Goal: Task Accomplishment & Management: Complete application form

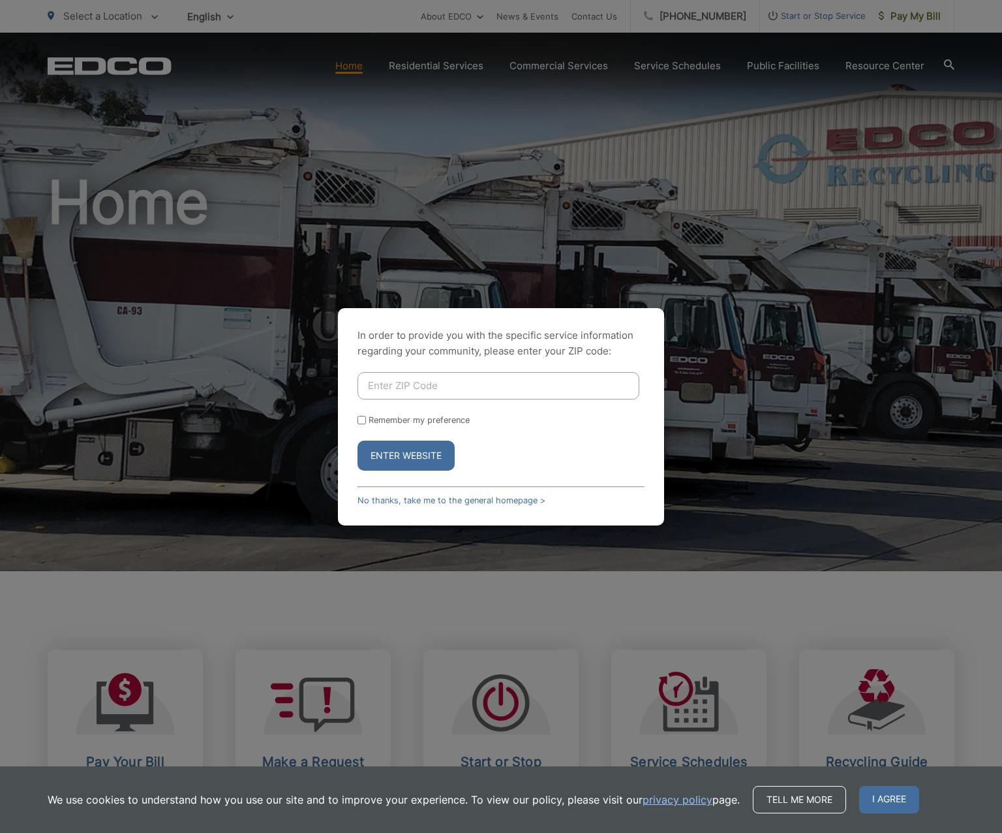
click at [407, 381] on input "Enter ZIP Code" at bounding box center [499, 385] width 282 height 27
type input "92084"
click at [361, 419] on input "Remember my preference" at bounding box center [362, 420] width 8 height 8
checkbox input "true"
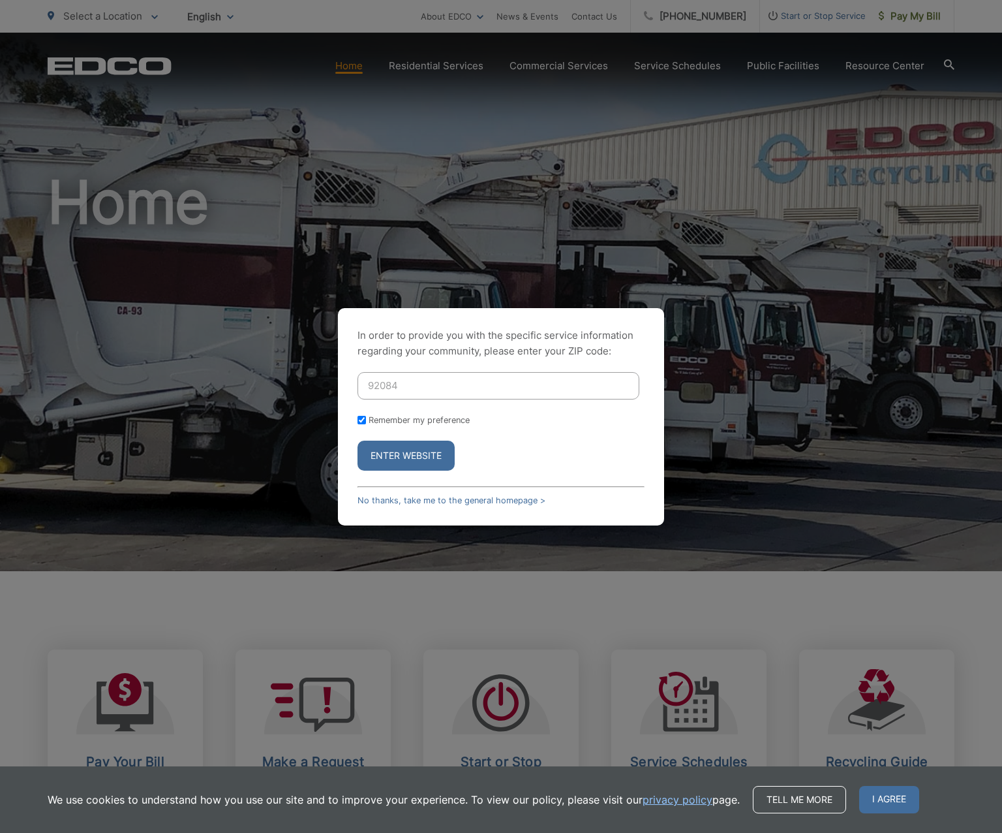
click at [403, 452] on button "Enter Website" at bounding box center [406, 455] width 97 height 30
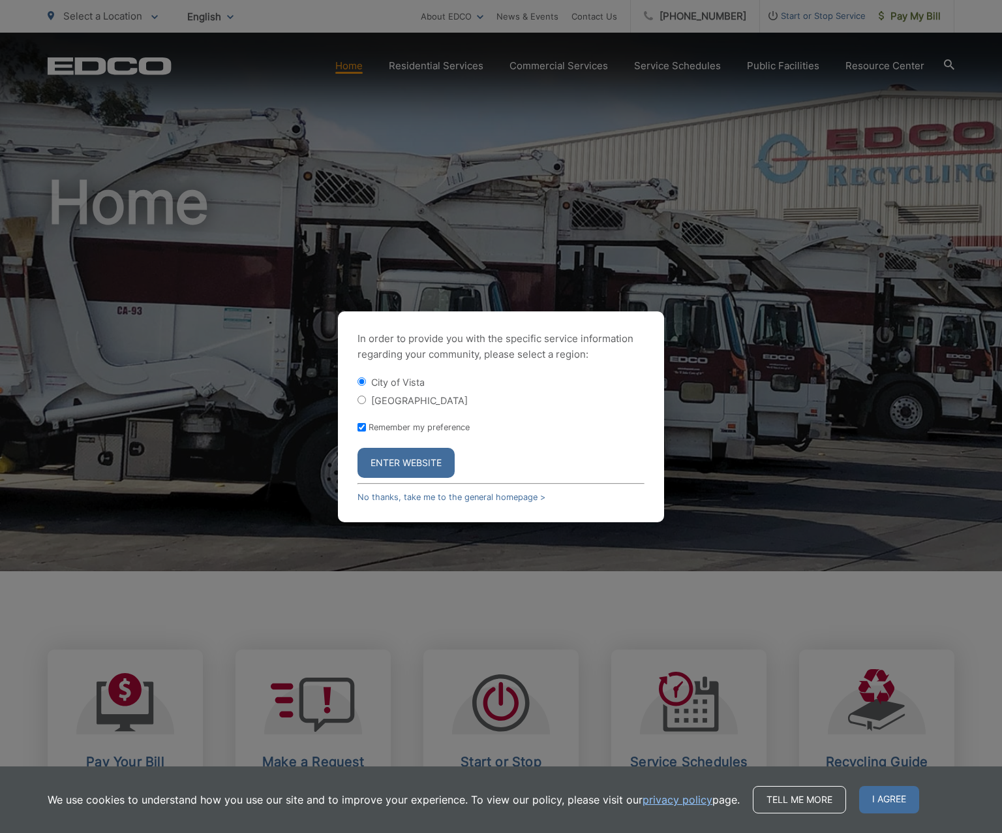
click at [403, 398] on label "[GEOGRAPHIC_DATA]" at bounding box center [419, 400] width 97 height 11
click at [366, 398] on input "[GEOGRAPHIC_DATA]" at bounding box center [362, 399] width 8 height 8
radio input "true"
click at [405, 460] on button "Enter Website" at bounding box center [406, 463] width 97 height 30
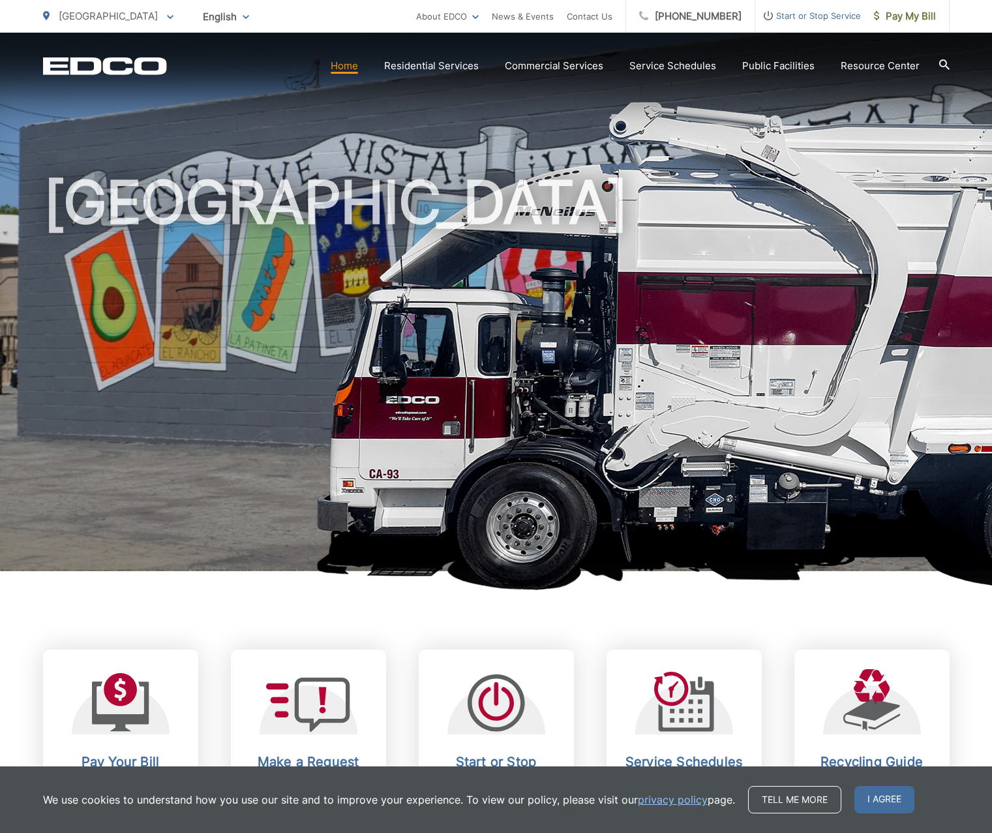
click at [107, 18] on span "[GEOGRAPHIC_DATA]" at bounding box center [108, 16] width 99 height 12
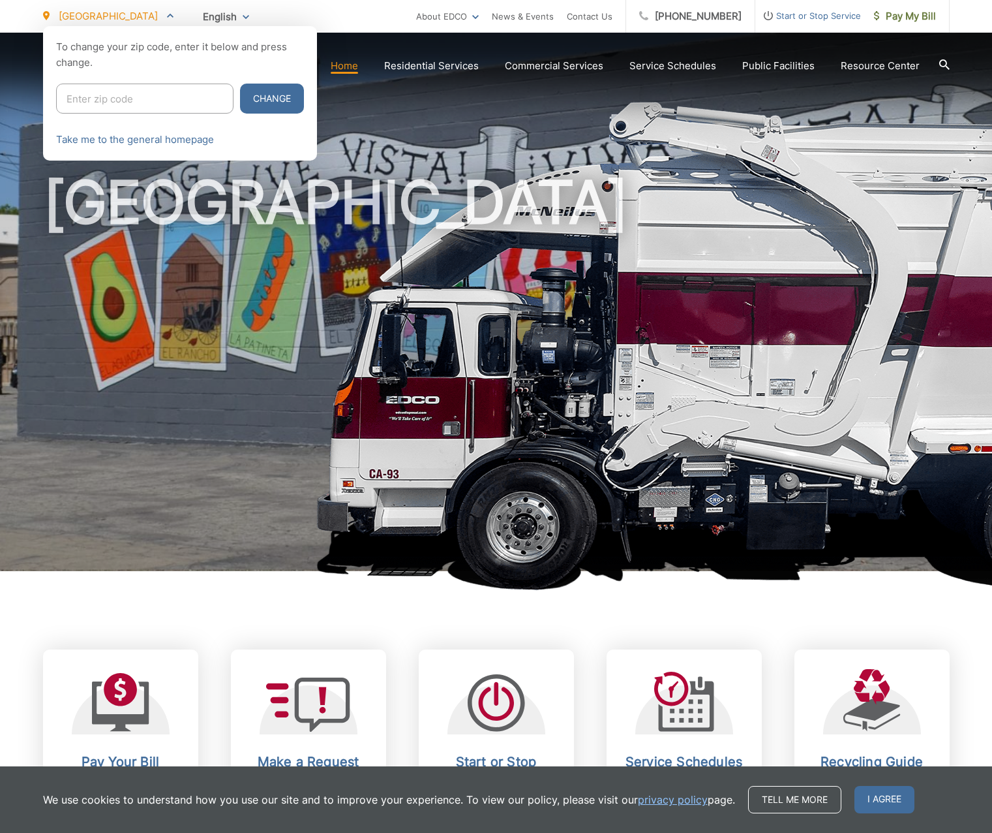
click at [121, 95] on input "Enter zip code" at bounding box center [144, 99] width 177 height 30
type input "2"
type input "92084"
click at [882, 800] on span "I agree" at bounding box center [885, 799] width 60 height 27
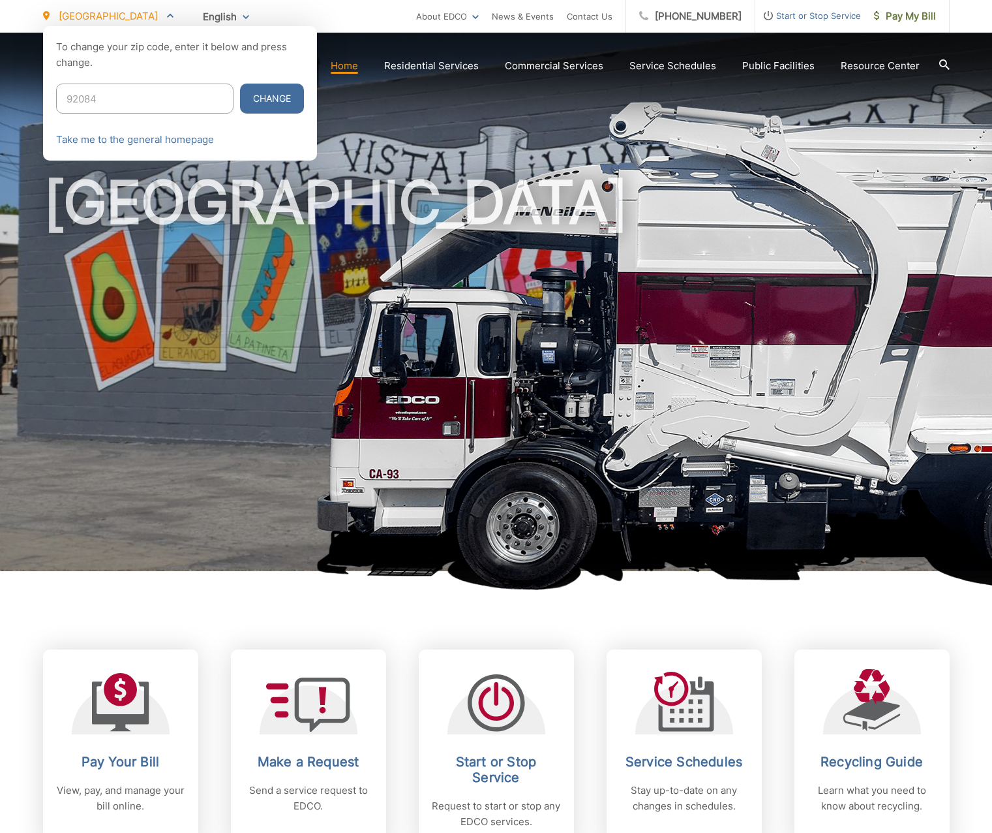
click at [258, 95] on button "Change" at bounding box center [272, 99] width 64 height 30
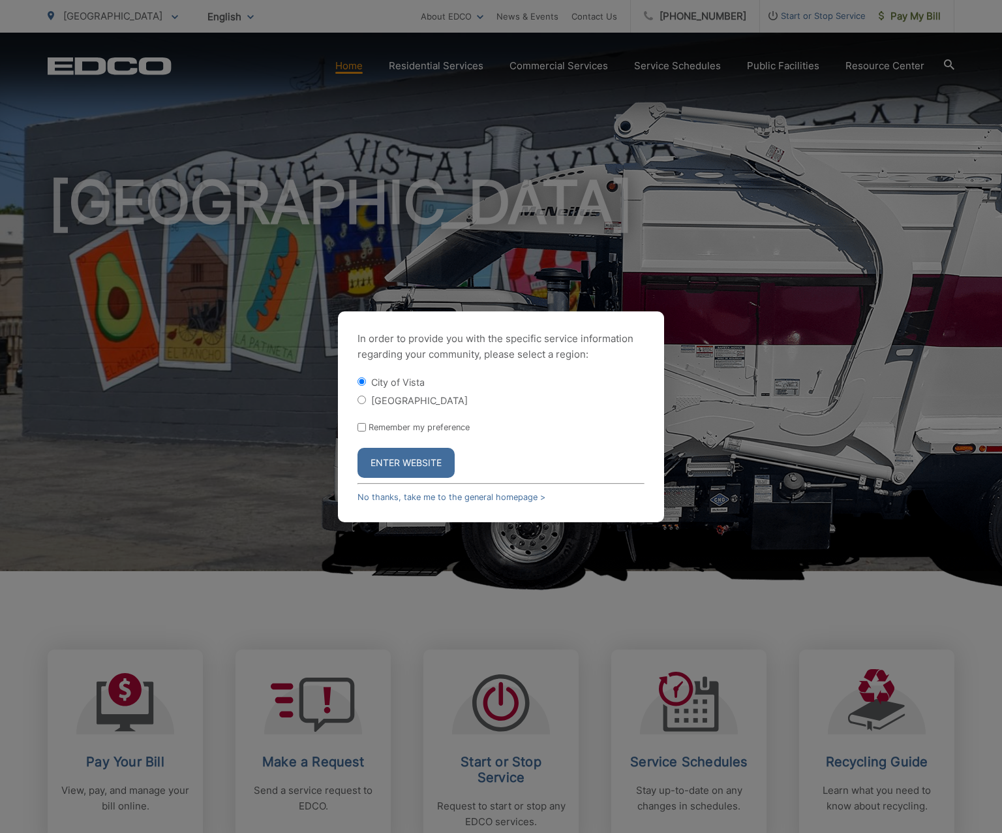
click at [404, 466] on button "Enter Website" at bounding box center [406, 463] width 97 height 30
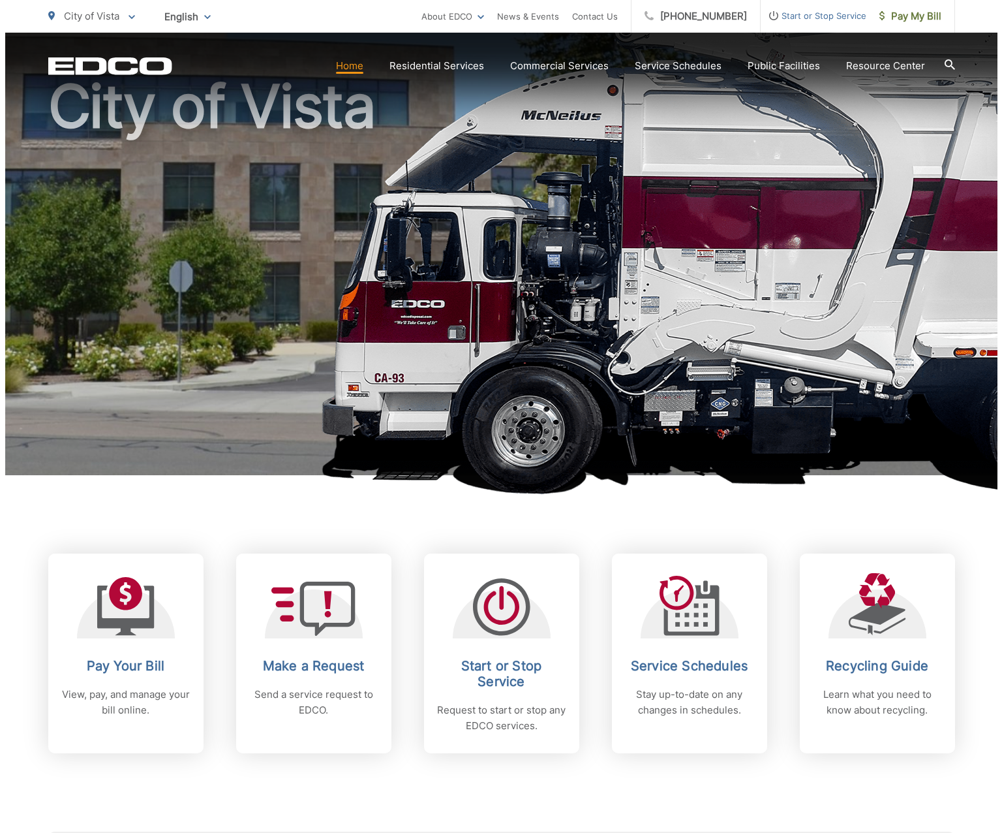
scroll to position [196, 0]
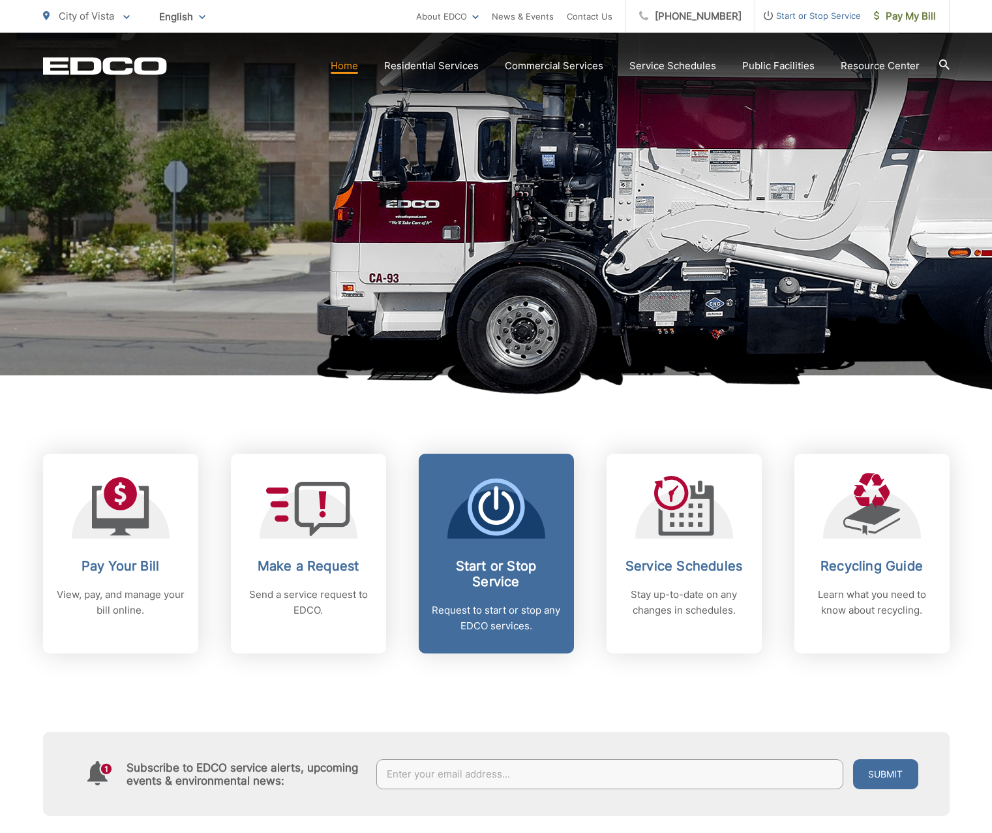
click at [515, 603] on p "Request to start or stop any EDCO services." at bounding box center [496, 617] width 129 height 31
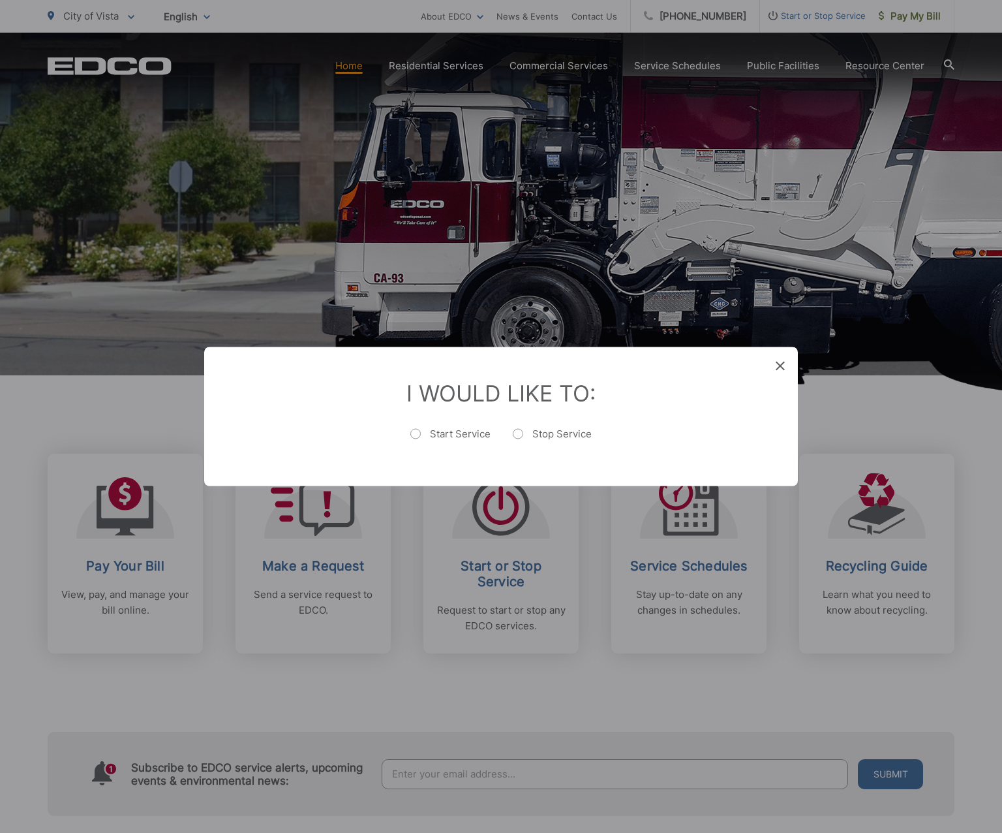
click at [429, 435] on label "Start Service" at bounding box center [450, 440] width 80 height 26
radio input "true"
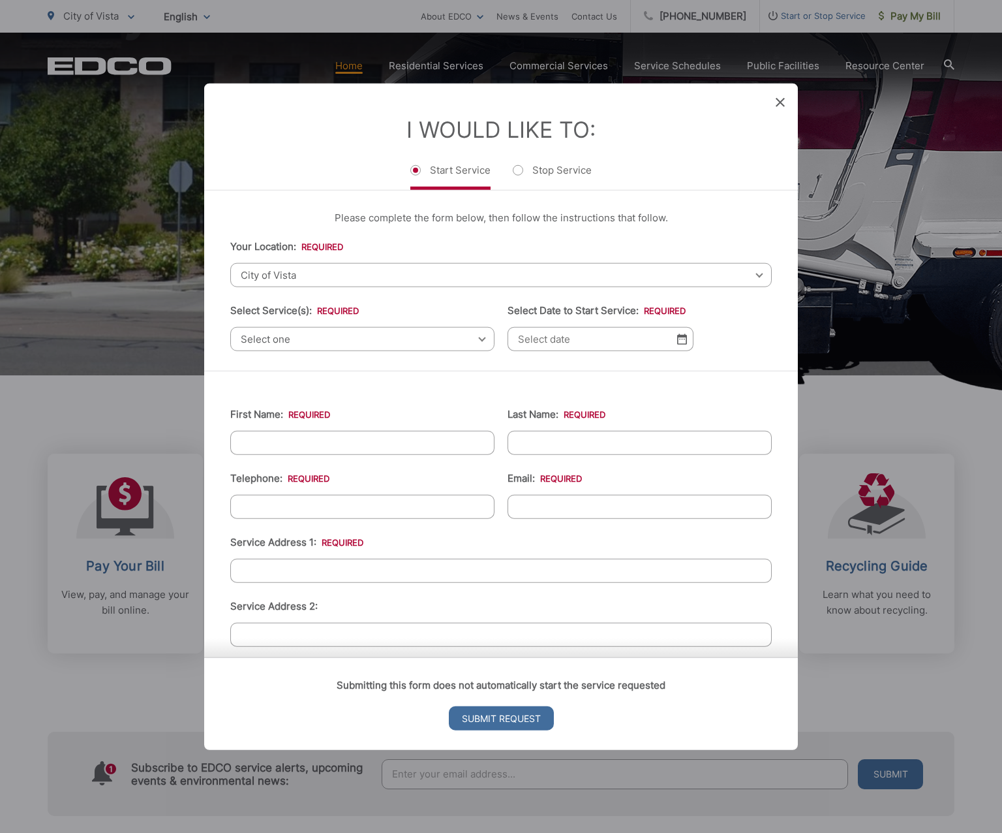
click at [320, 344] on span "Select one" at bounding box center [362, 339] width 264 height 24
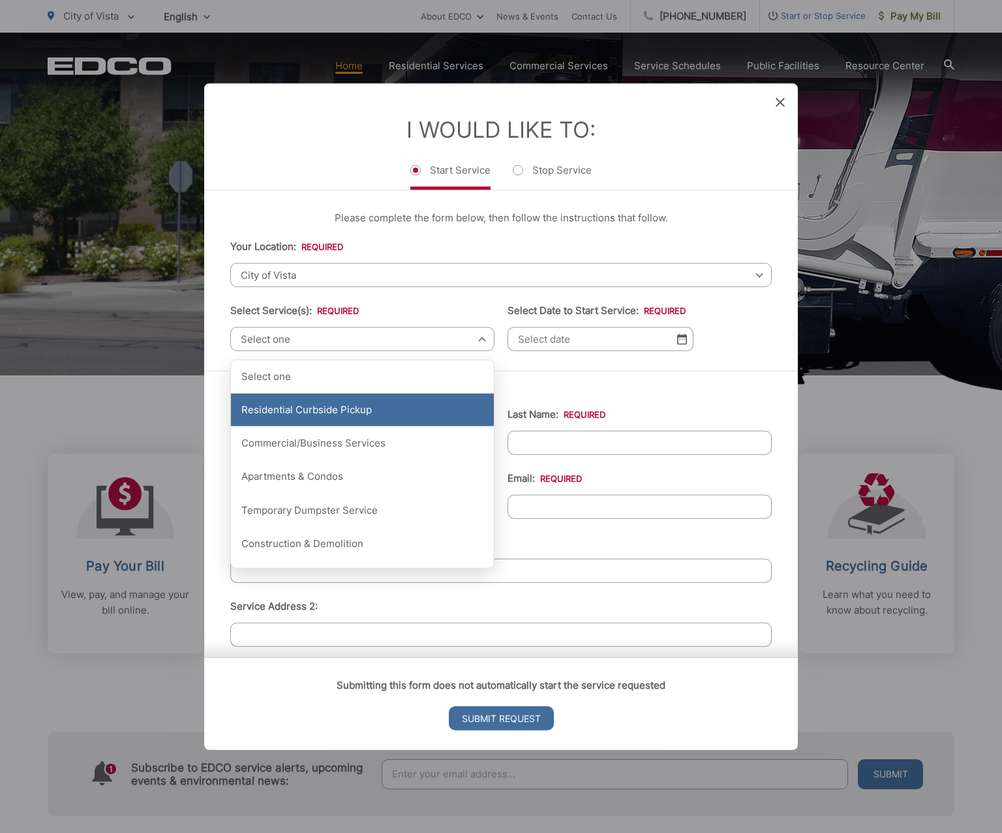
click at [367, 405] on div "Residential Curbside Pickup" at bounding box center [362, 409] width 263 height 33
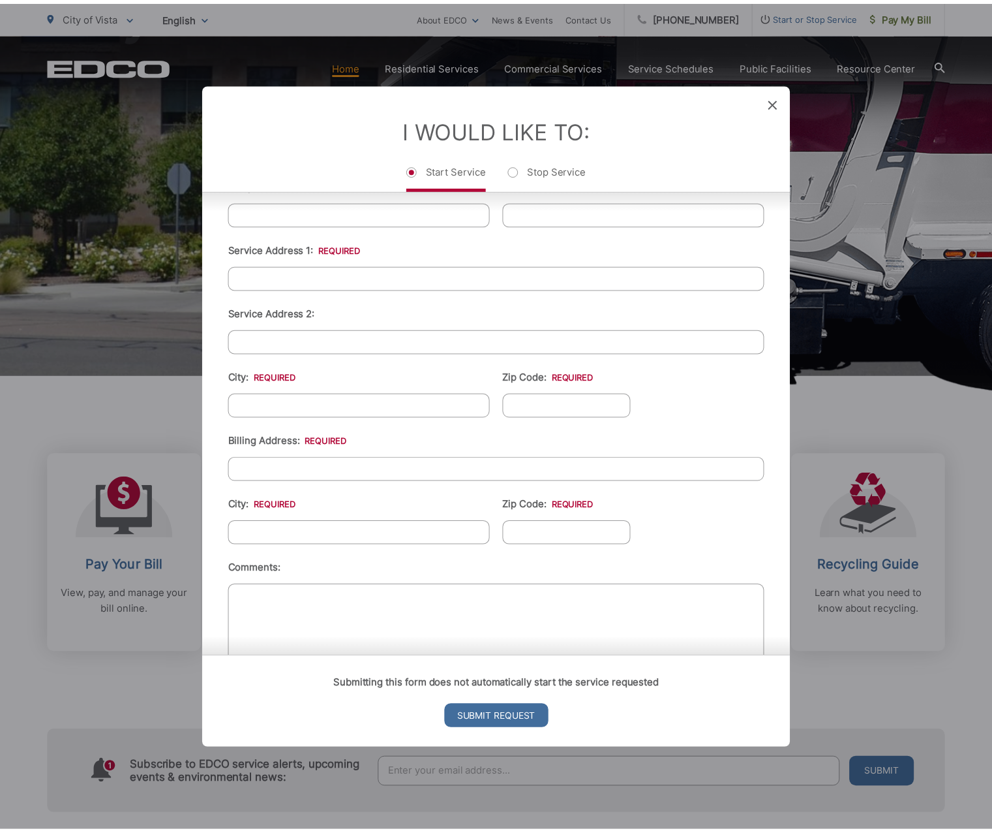
scroll to position [324, 0]
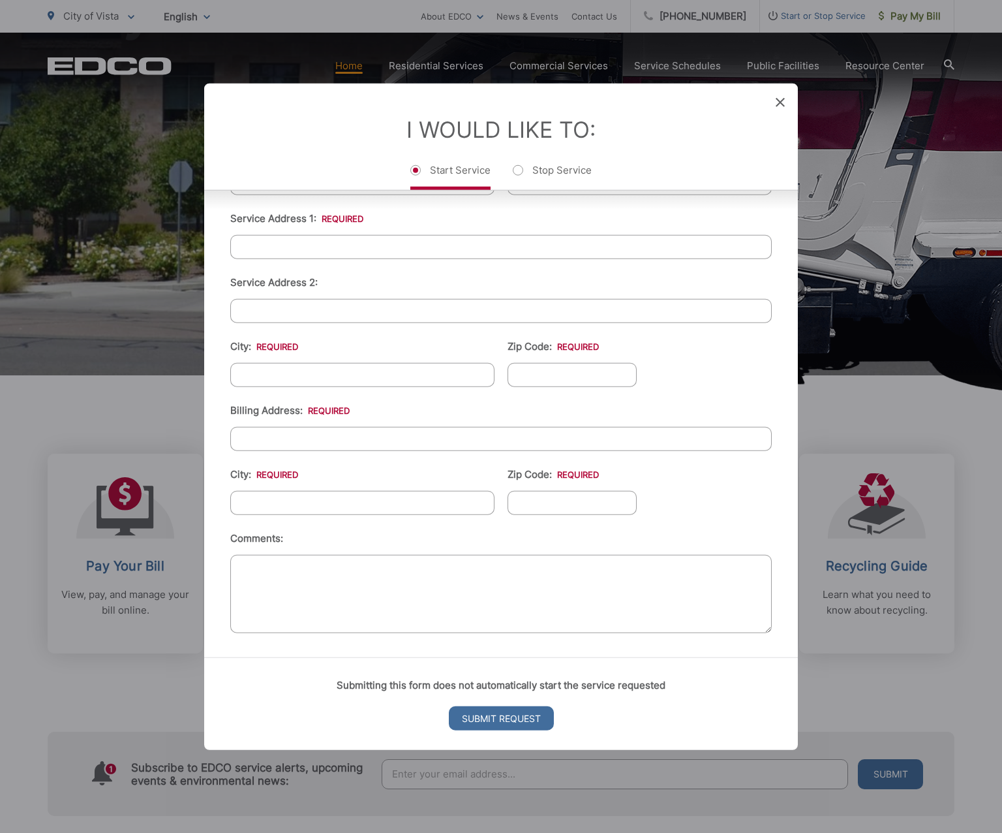
click at [778, 99] on icon at bounding box center [780, 102] width 9 height 9
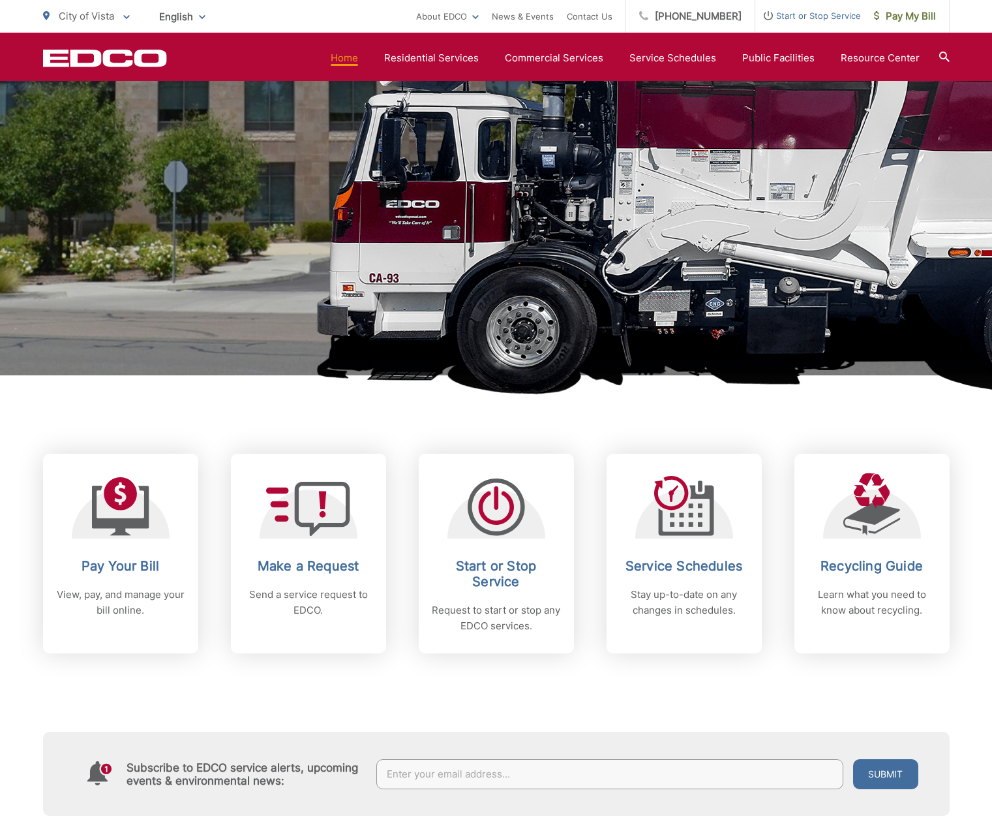
scroll to position [0, 0]
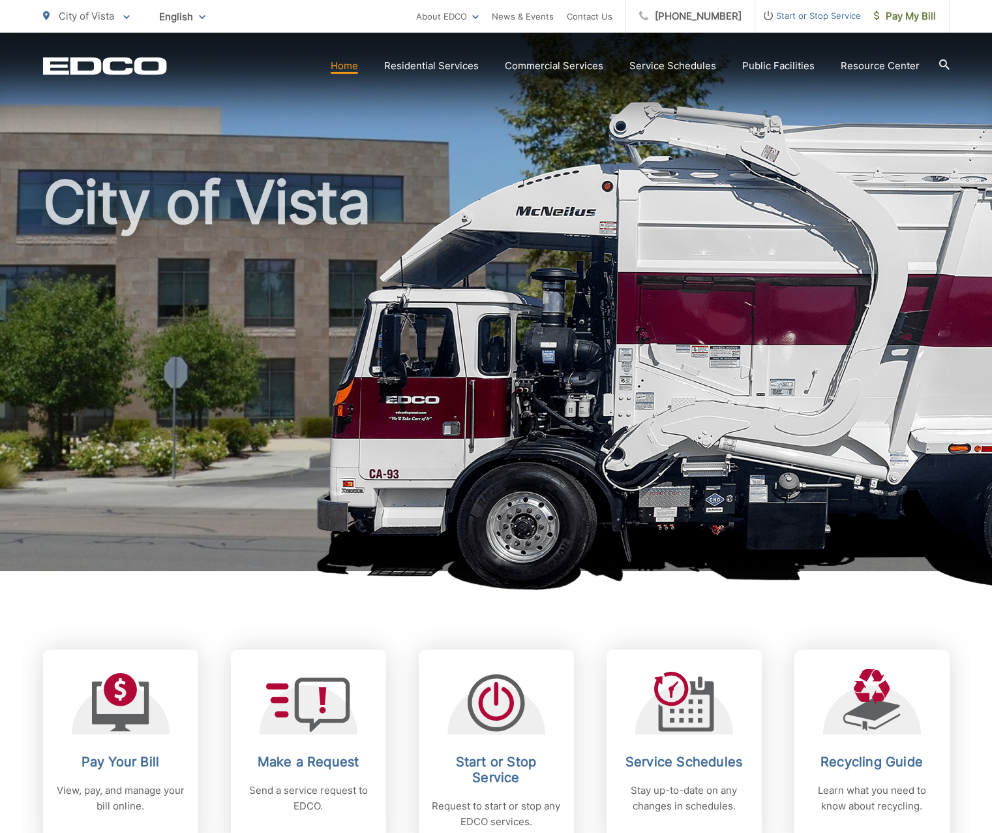
click at [830, 17] on span "Start or Stop Service" at bounding box center [809, 16] width 106 height 16
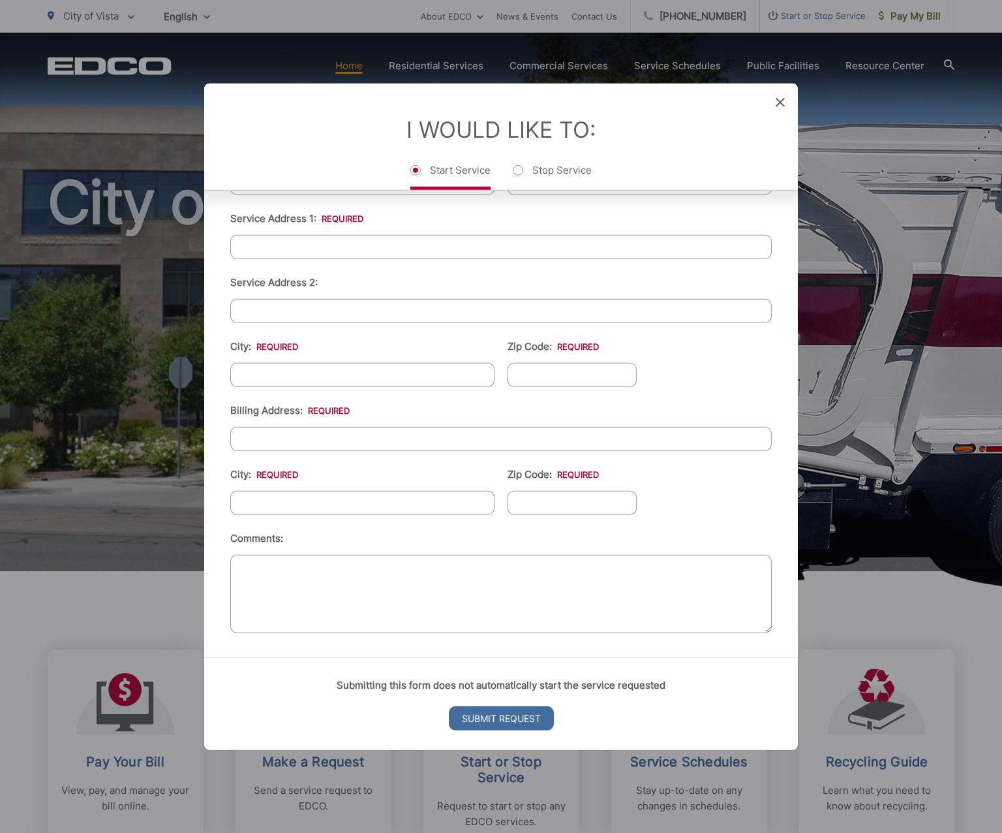
click at [773, 102] on div "I Would Like To: Start Service Stop Service" at bounding box center [501, 137] width 594 height 106
click at [779, 106] on icon at bounding box center [780, 102] width 9 height 9
